Goal: Browse casually: Explore the website without a specific task or goal

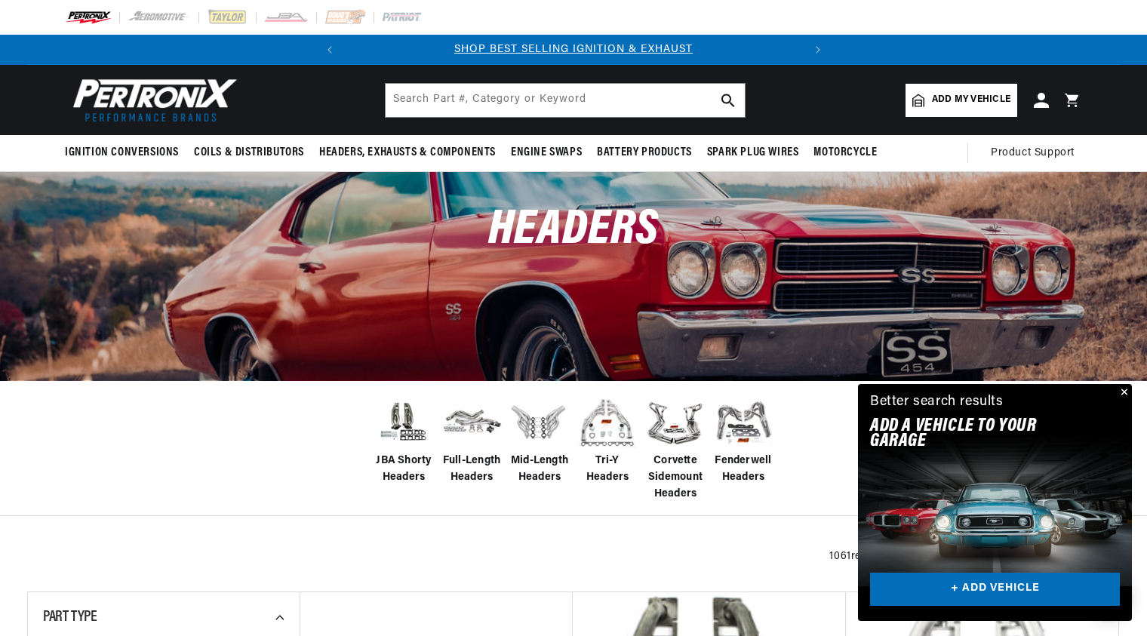
click at [1126, 390] on button "Close" at bounding box center [1123, 393] width 18 height 18
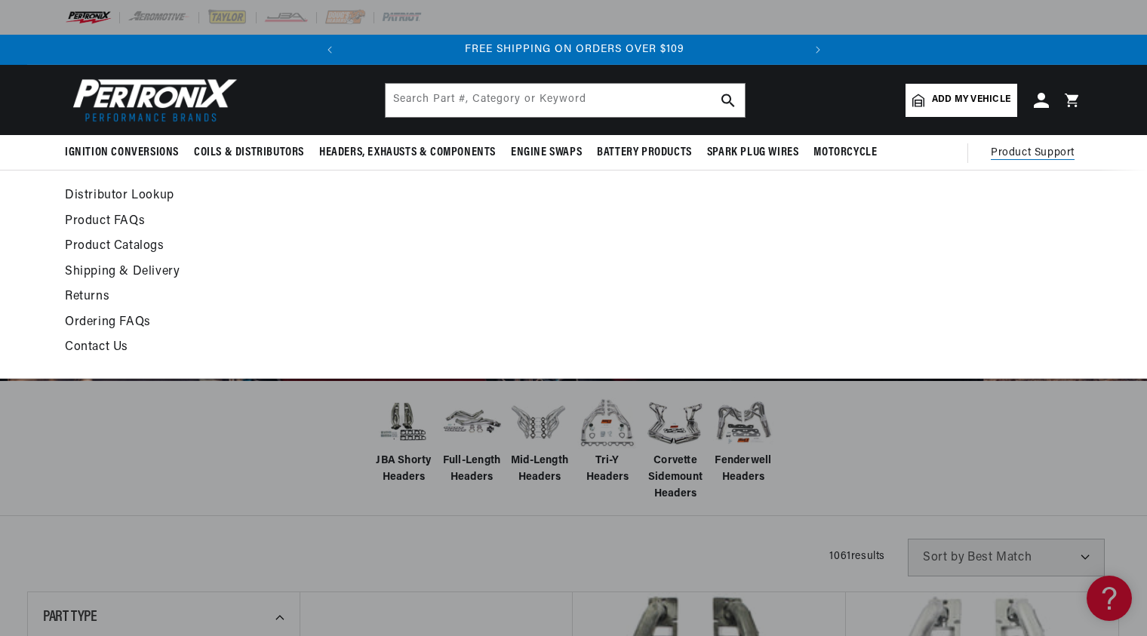
click at [1028, 154] on span "Product Support" at bounding box center [1033, 153] width 84 height 17
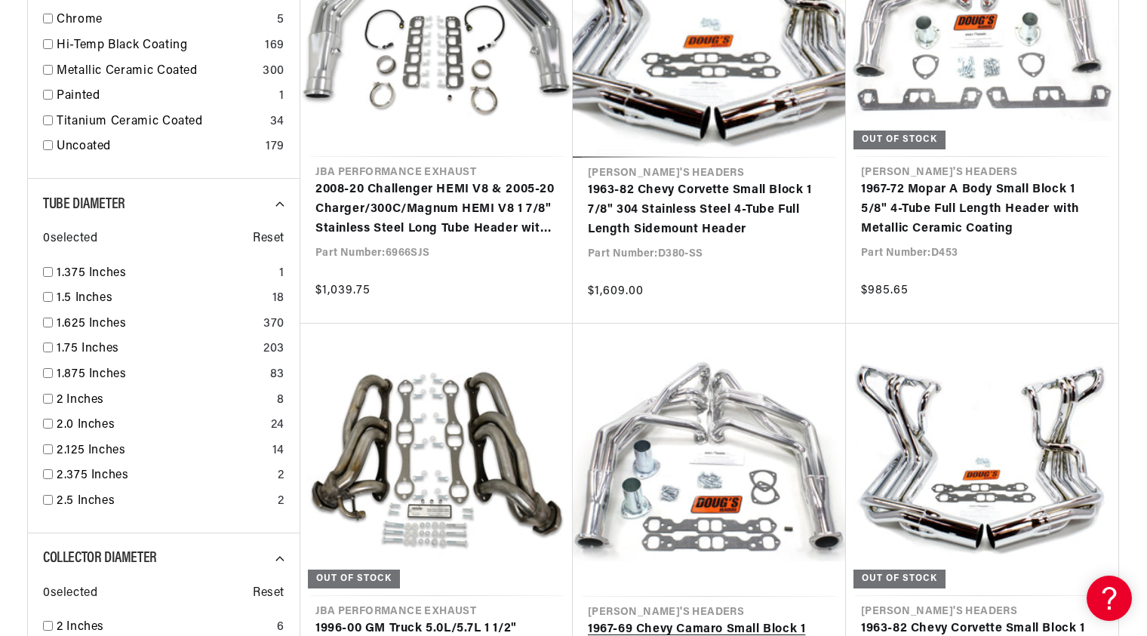
scroll to position [0, 424]
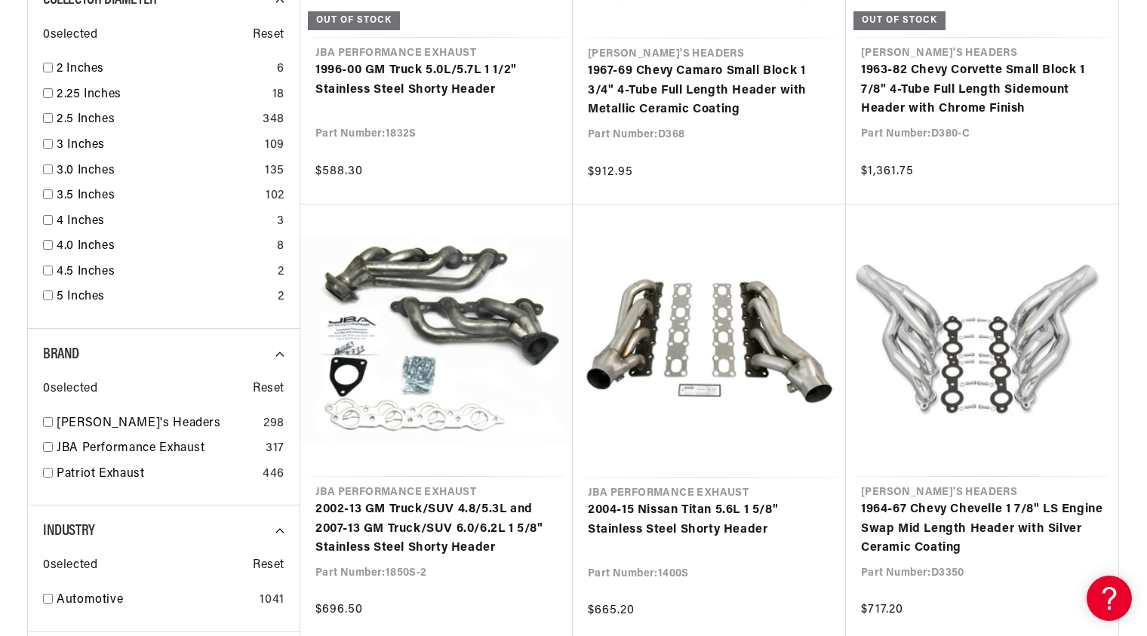
scroll to position [2490, 0]
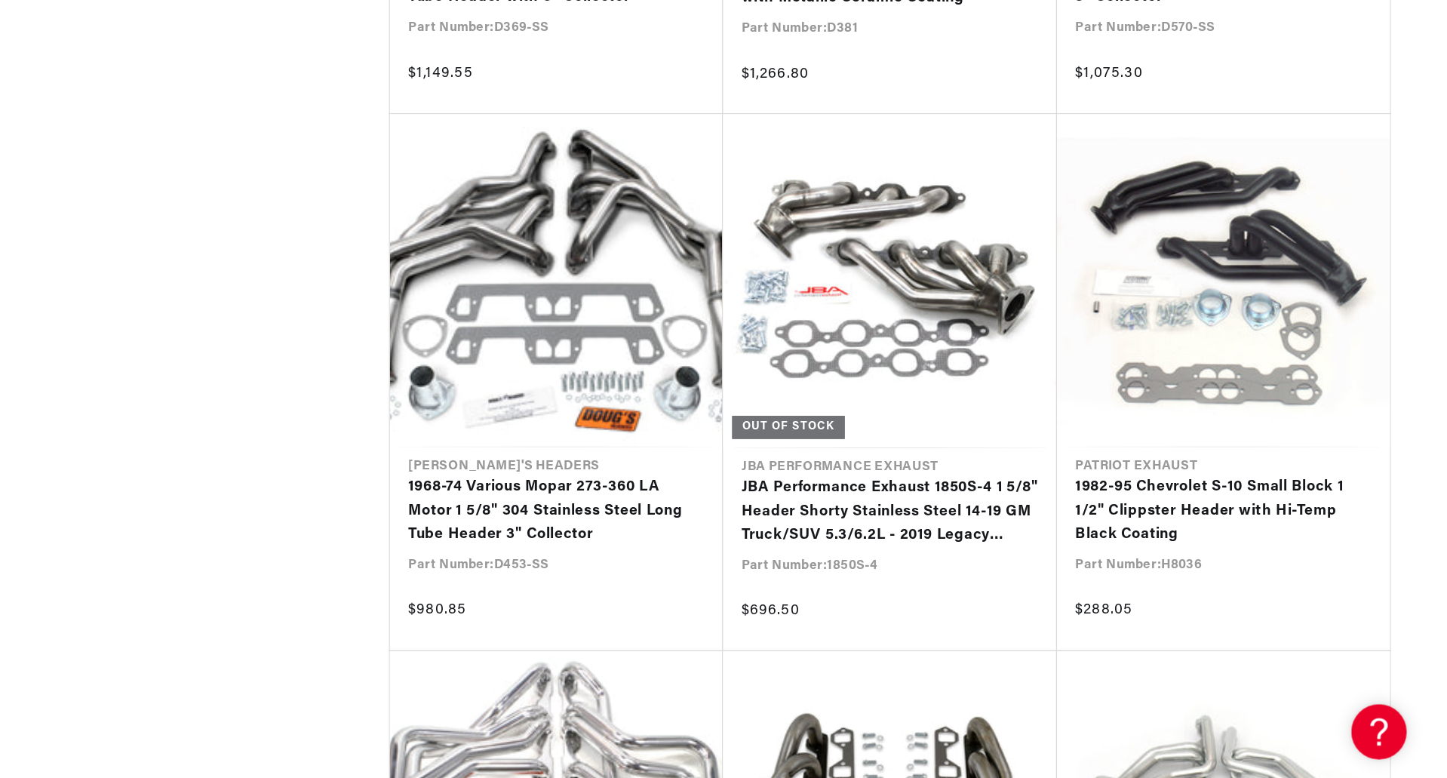
scroll to position [10487, 0]
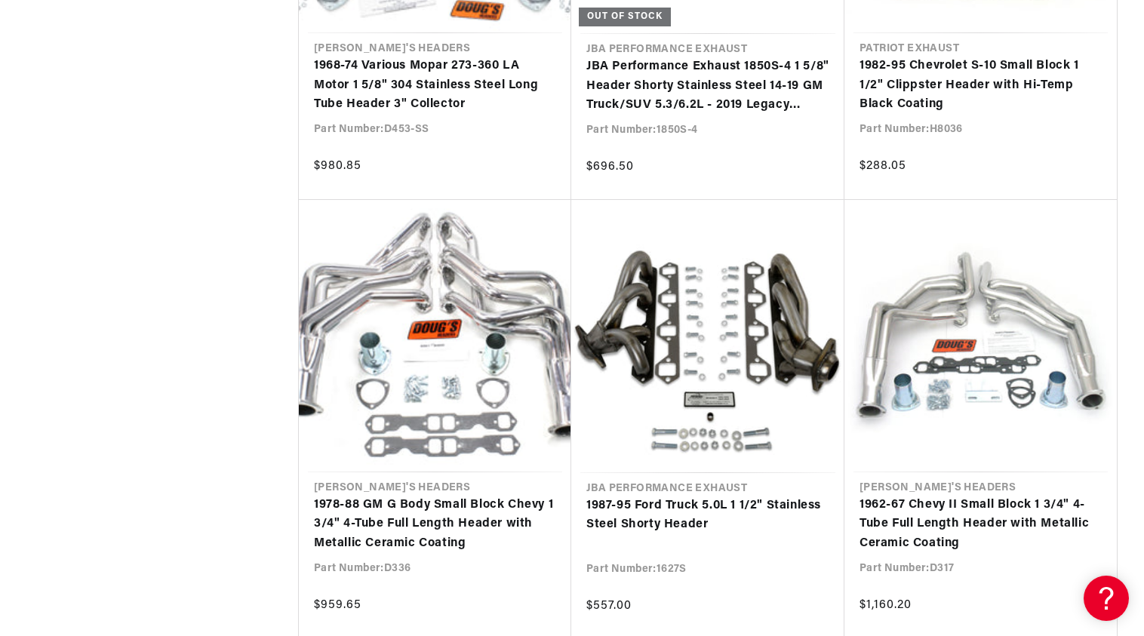
drag, startPoint x: 1142, startPoint y: 478, endPoint x: 1146, endPoint y: 545, distance: 68.0
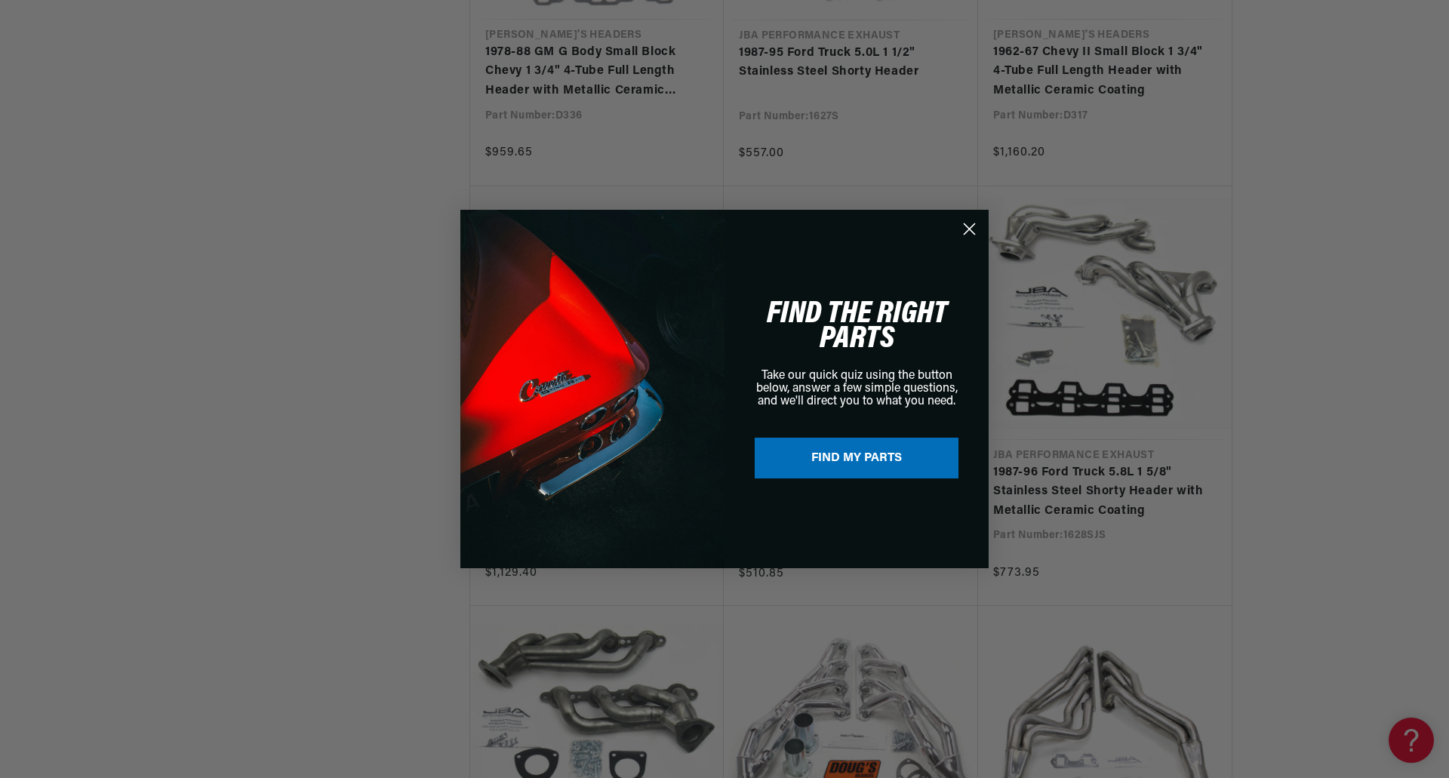
scroll to position [0, 457]
click at [969, 223] on circle "Close dialog" at bounding box center [969, 229] width 25 height 25
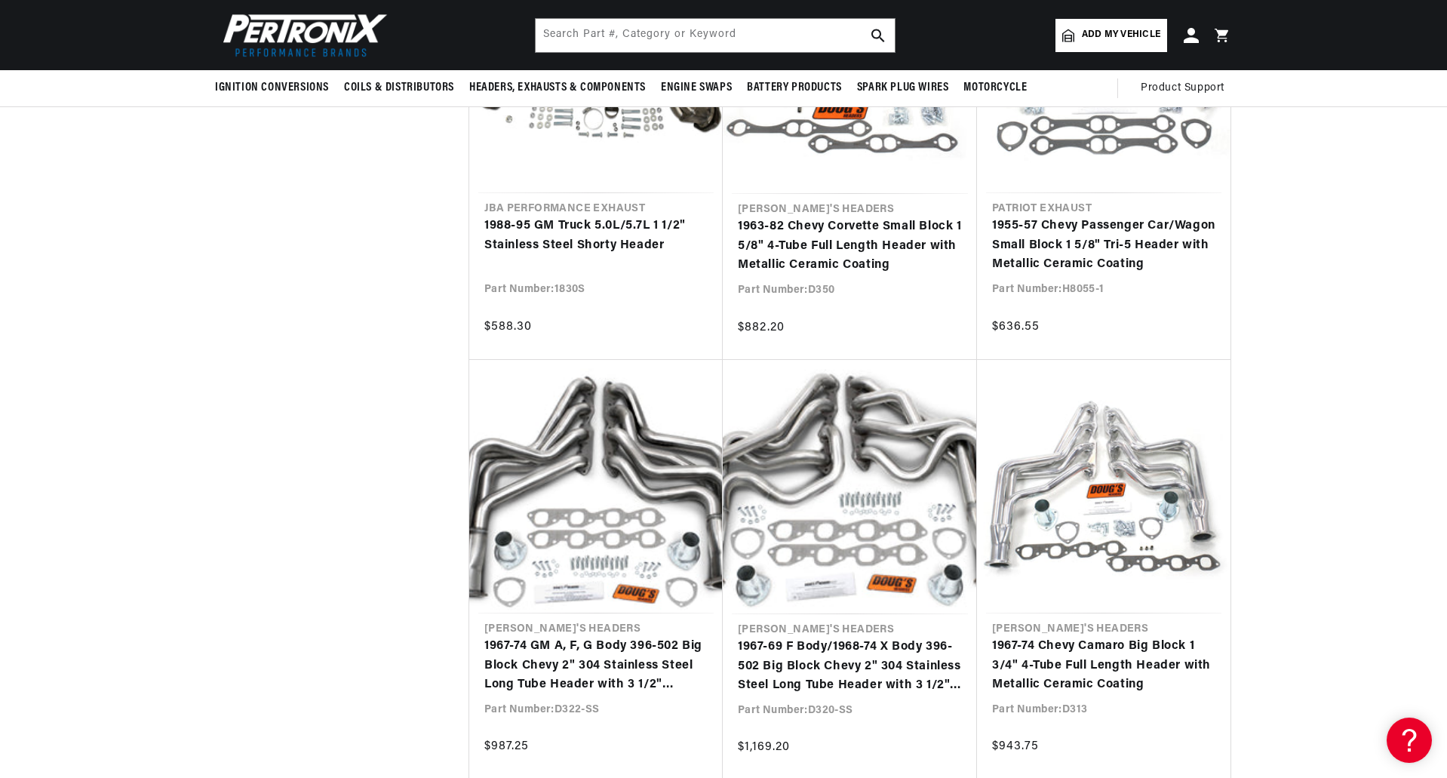
scroll to position [0, 358]
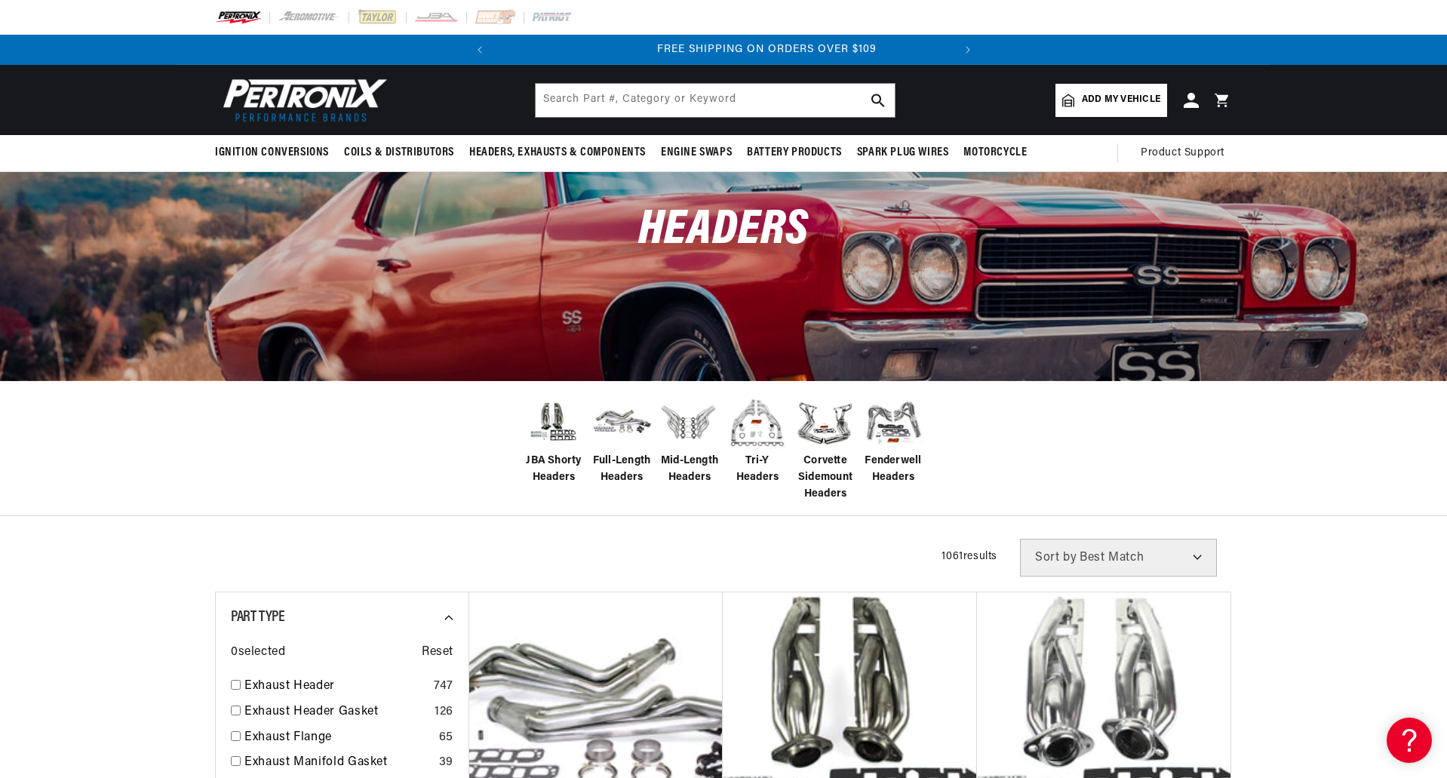
click at [280, 102] on img at bounding box center [302, 100] width 174 height 52
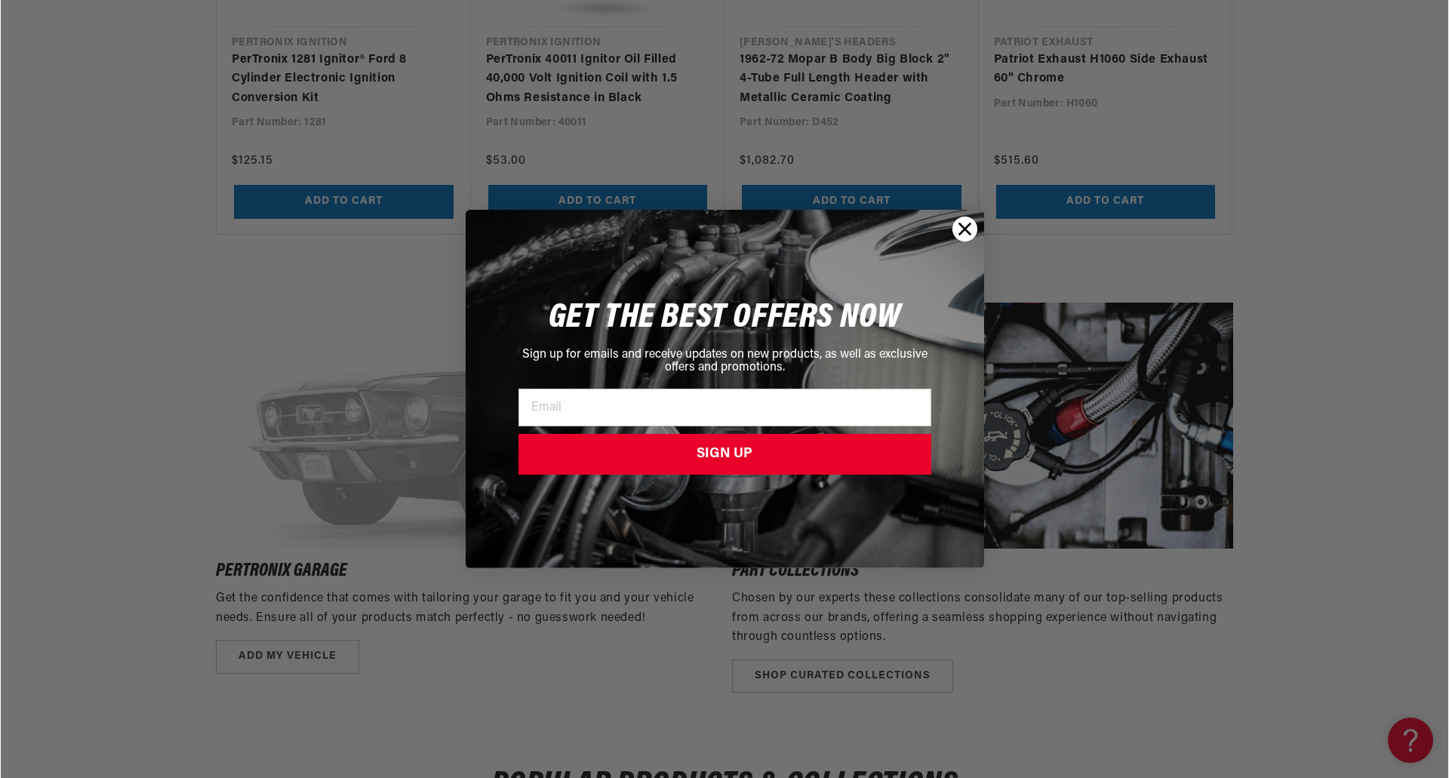
scroll to position [1735, 0]
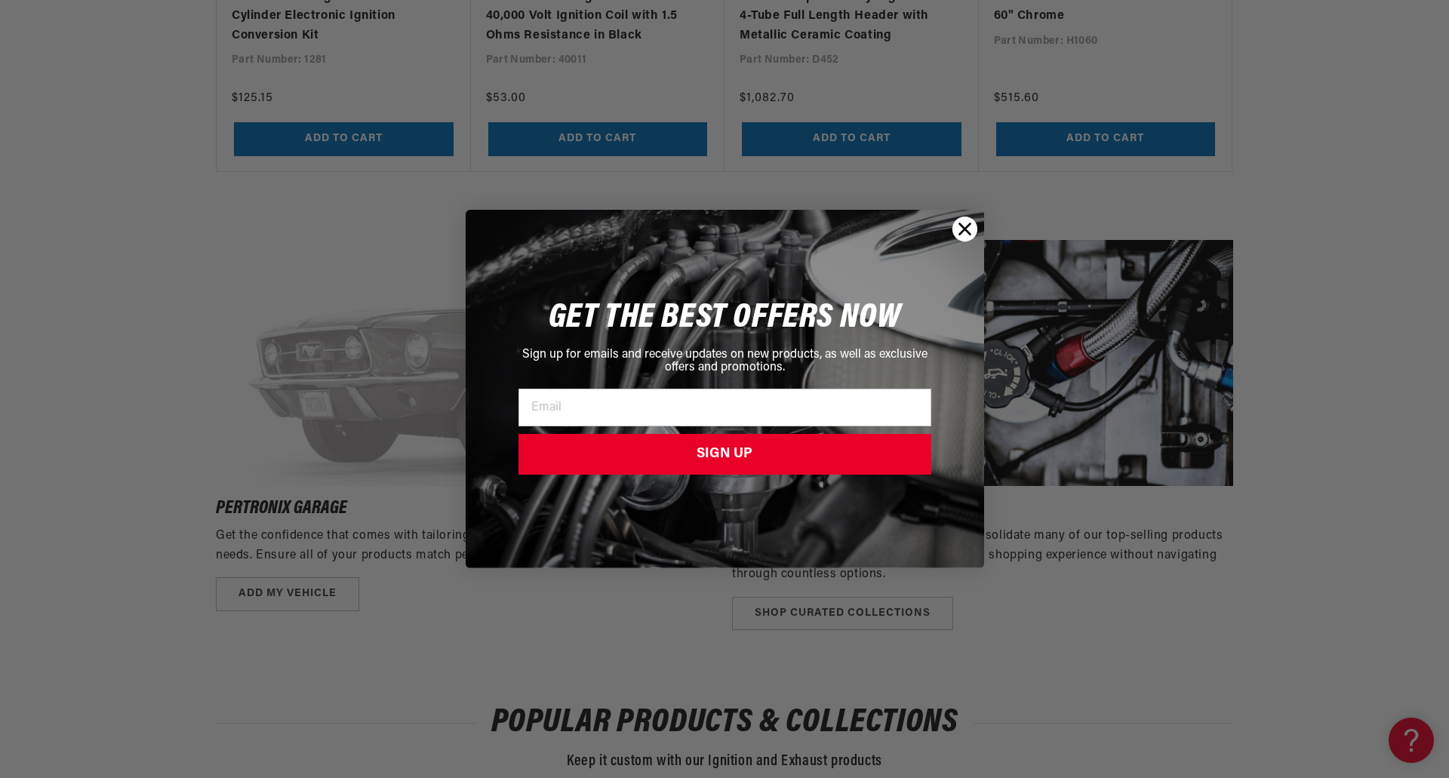
click at [960, 226] on icon "Close dialog" at bounding box center [964, 229] width 11 height 11
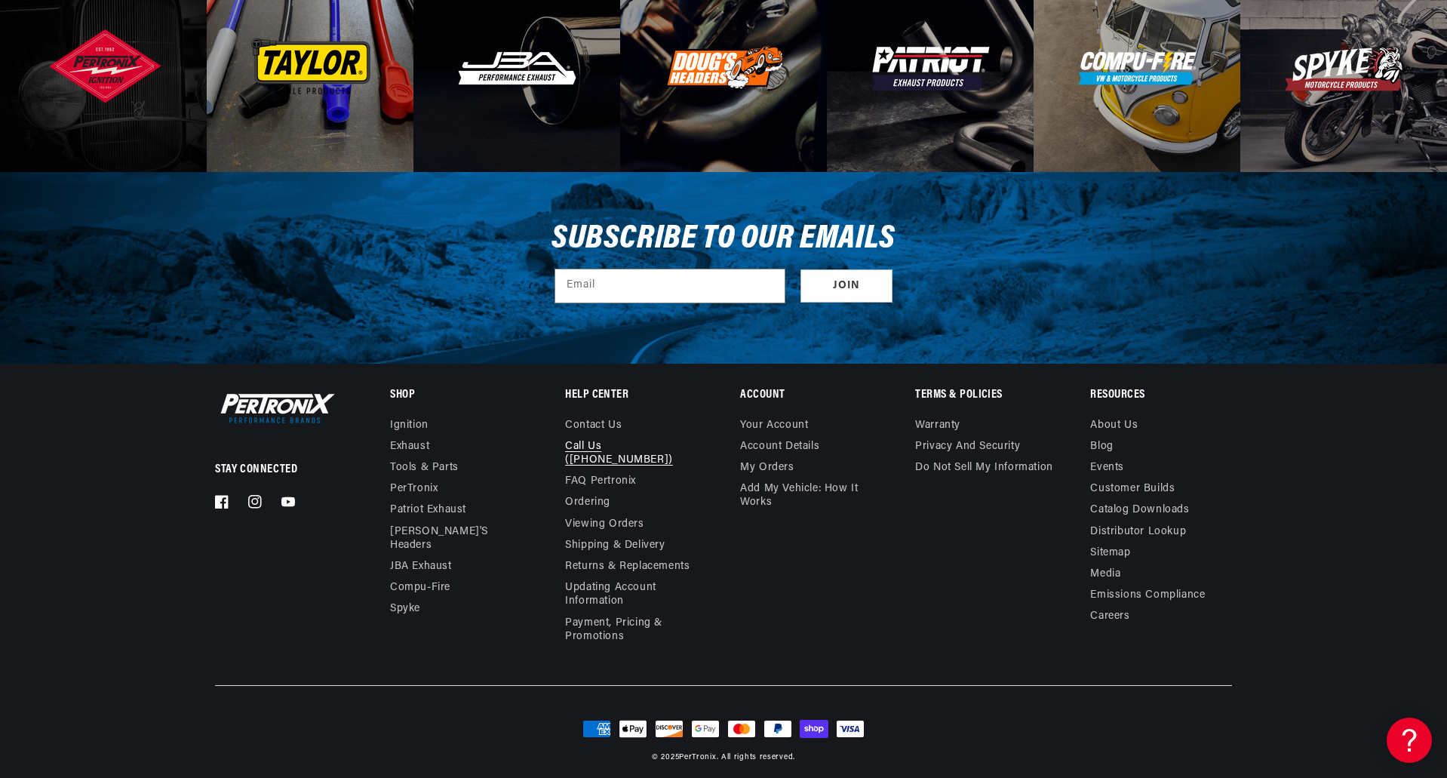
scroll to position [0, 457]
